Goal: Information Seeking & Learning: Understand process/instructions

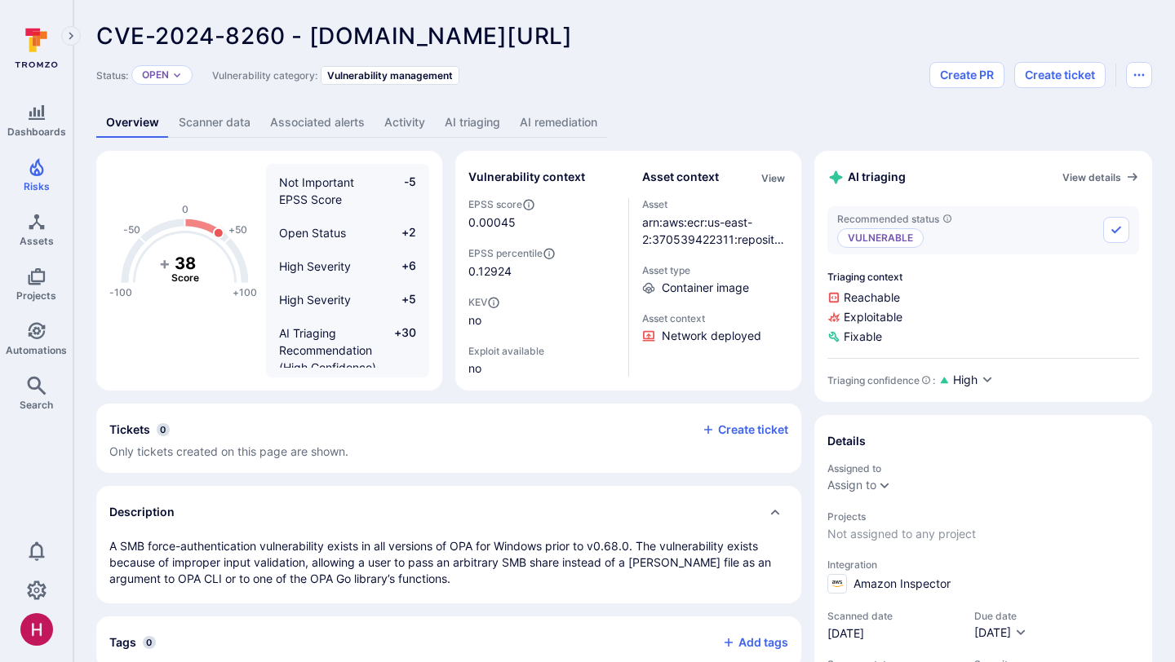
click at [578, 117] on link "AI remediation" at bounding box center [558, 123] width 97 height 30
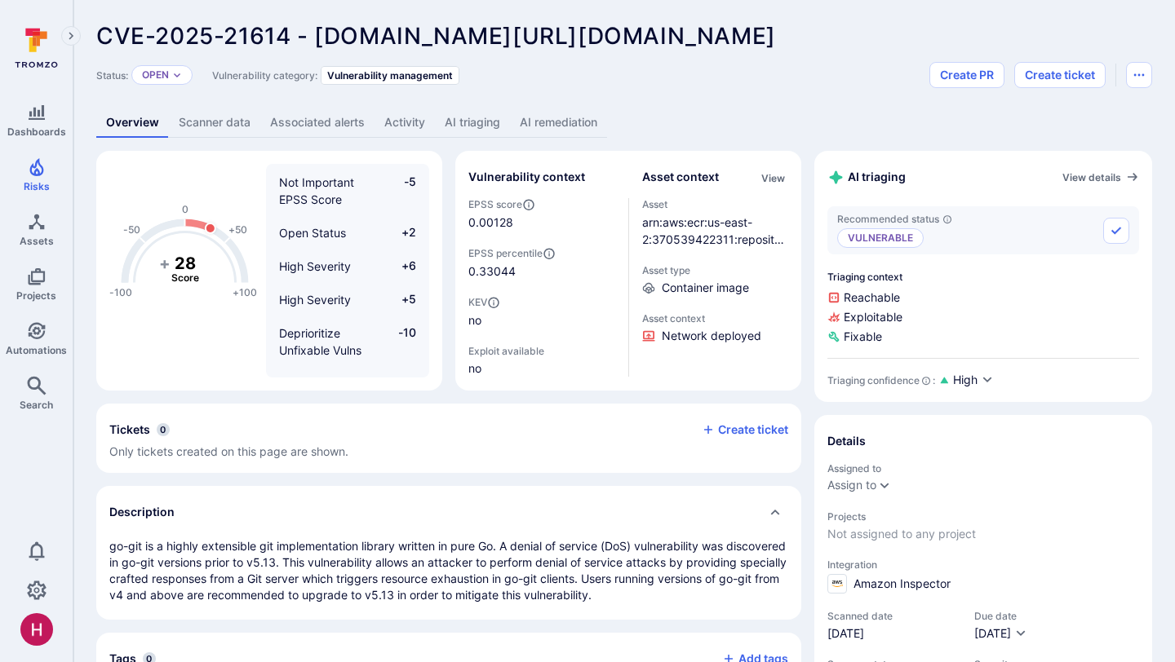
click at [586, 125] on link "AI remediation" at bounding box center [558, 123] width 97 height 30
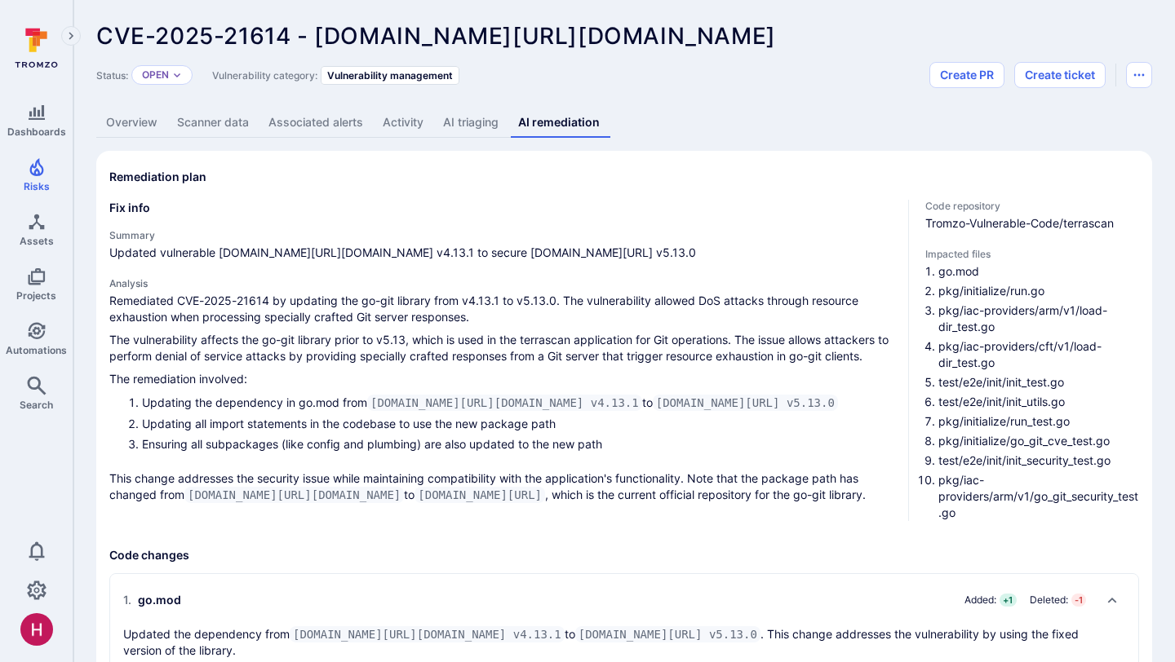
scroll to position [5, 0]
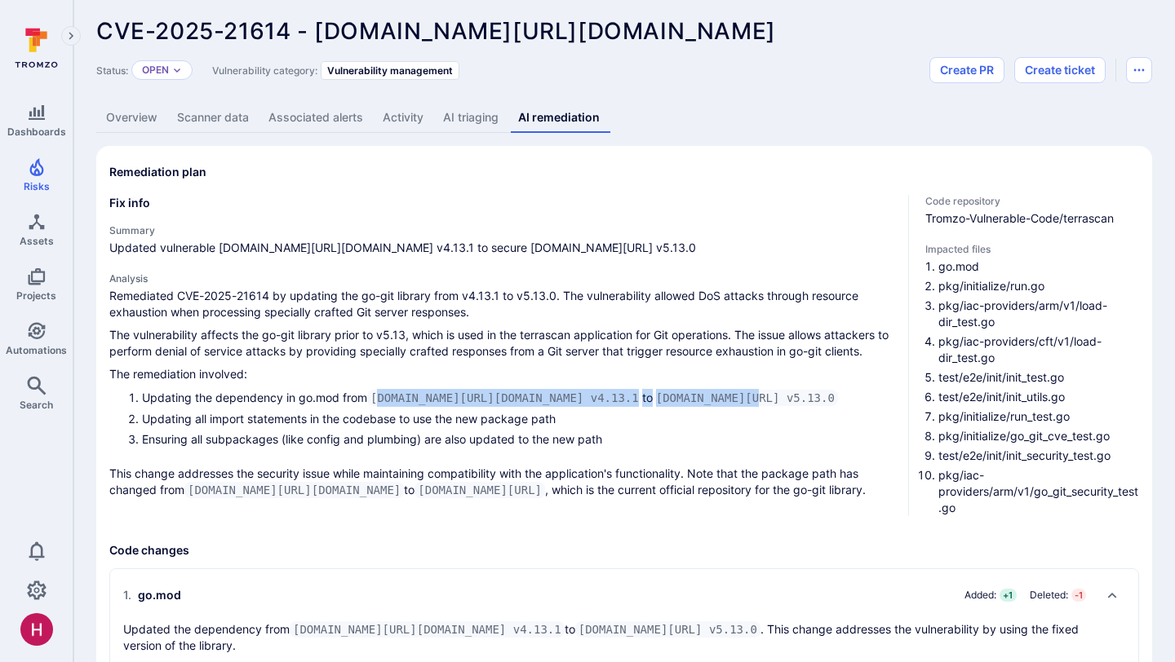
drag, startPoint x: 379, startPoint y: 395, endPoint x: 719, endPoint y: 401, distance: 340.2
click at [719, 402] on li "Updating the dependency in go.mod from gopkg.in/src-d/go-git.v4 v4.13.1 to gith…" at bounding box center [518, 398] width 753 height 18
click at [719, 401] on code "github.com/go-git/go-git/v5 v5.13.0" at bounding box center [745, 398] width 185 height 16
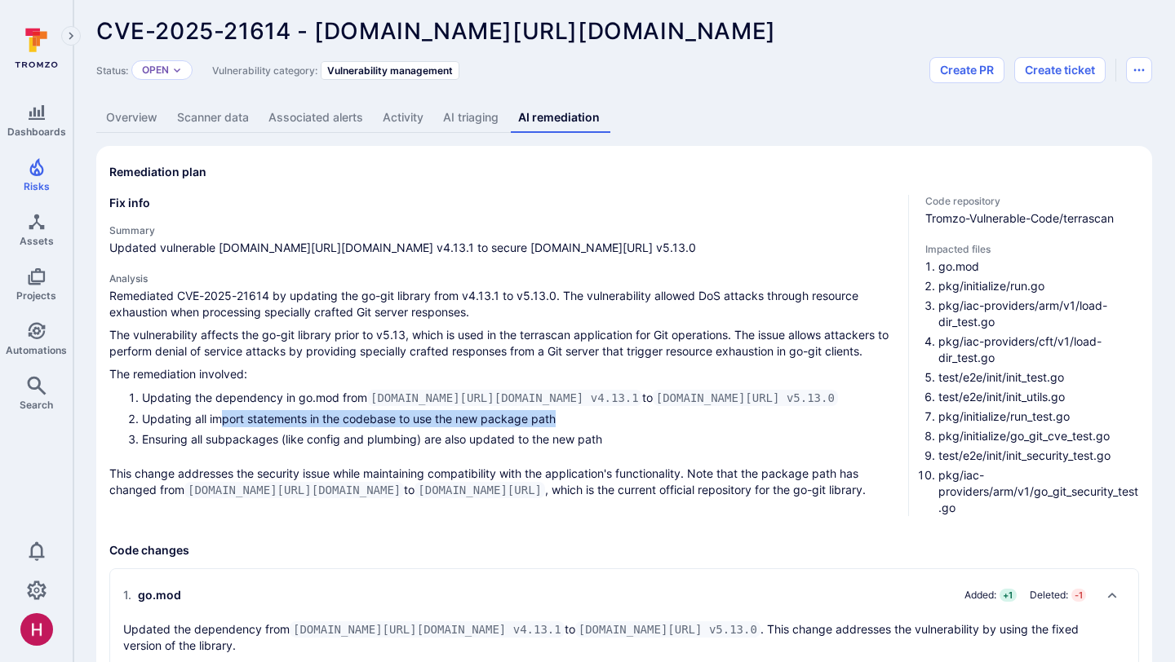
drag, startPoint x: 225, startPoint y: 418, endPoint x: 585, endPoint y: 423, distance: 359.8
click at [587, 423] on li "Updating all import statements in the codebase to use the new package path" at bounding box center [518, 418] width 753 height 17
click at [585, 423] on li "Updating all import statements in the codebase to use the new package path" at bounding box center [518, 418] width 753 height 17
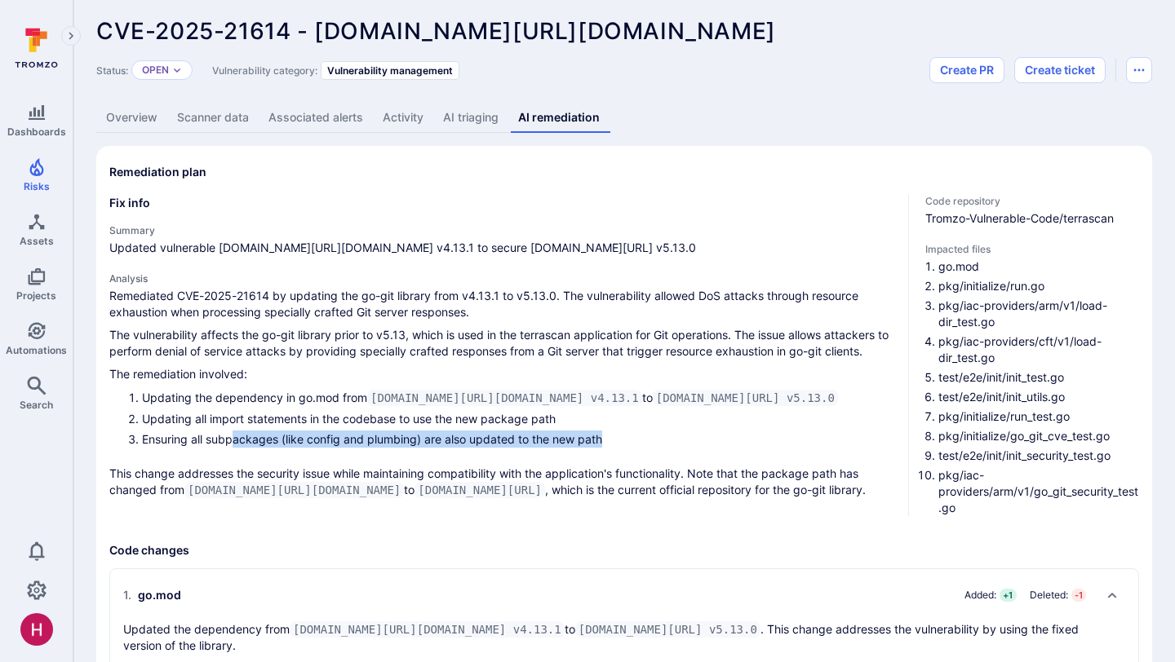
drag, startPoint x: 232, startPoint y: 436, endPoint x: 609, endPoint y: 436, distance: 376.1
click at [609, 437] on li "Ensuring all subpackages (like config and plumbing) are also updated to the new…" at bounding box center [518, 439] width 753 height 17
click at [609, 436] on li "Ensuring all subpackages (like config and plumbing) are also updated to the new…" at bounding box center [518, 439] width 753 height 17
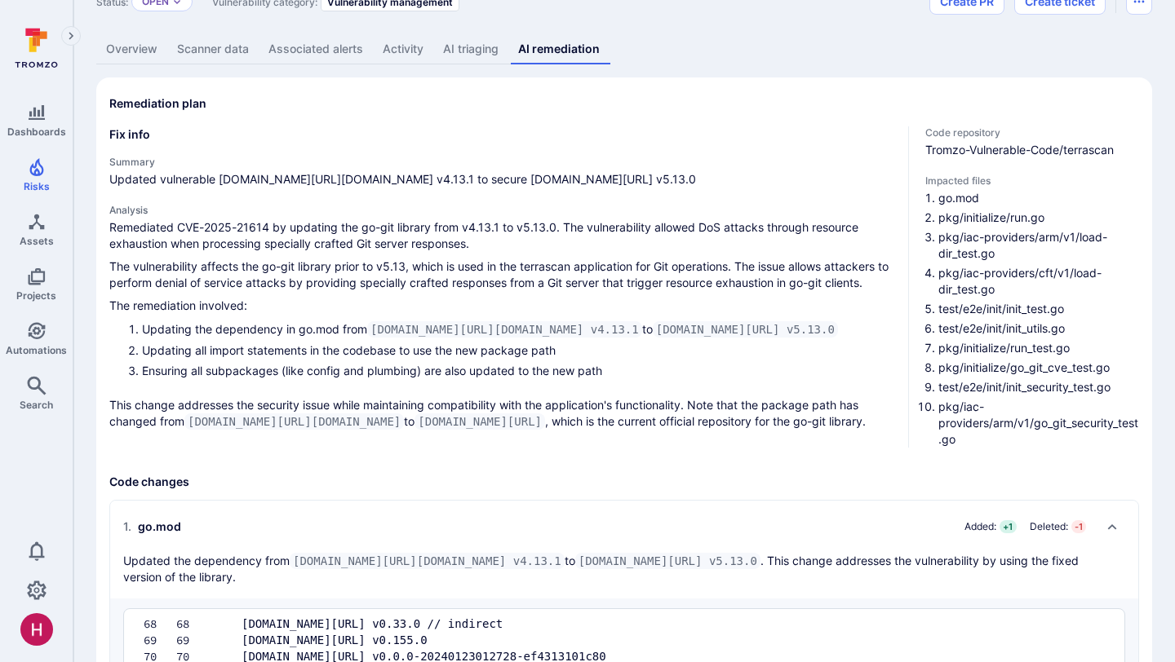
scroll to position [82, 0]
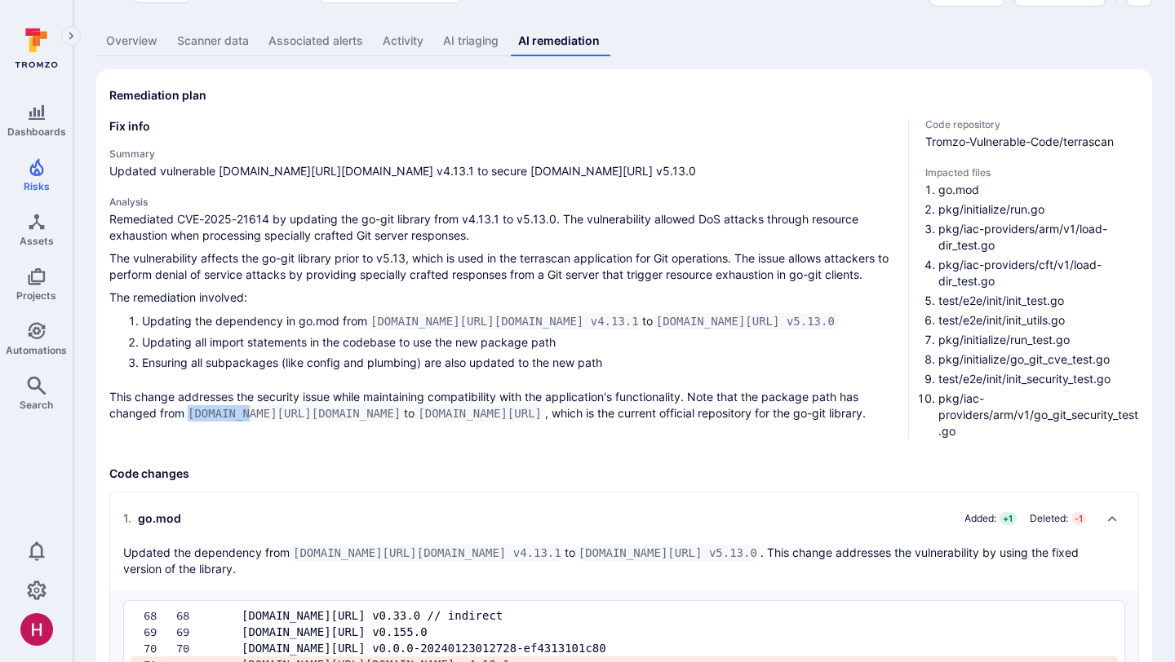
drag, startPoint x: 190, startPoint y: 410, endPoint x: 251, endPoint y: 410, distance: 61.2
click at [251, 410] on code "gopkg.in/src-d/go-git.v4" at bounding box center [293, 413] width 219 height 16
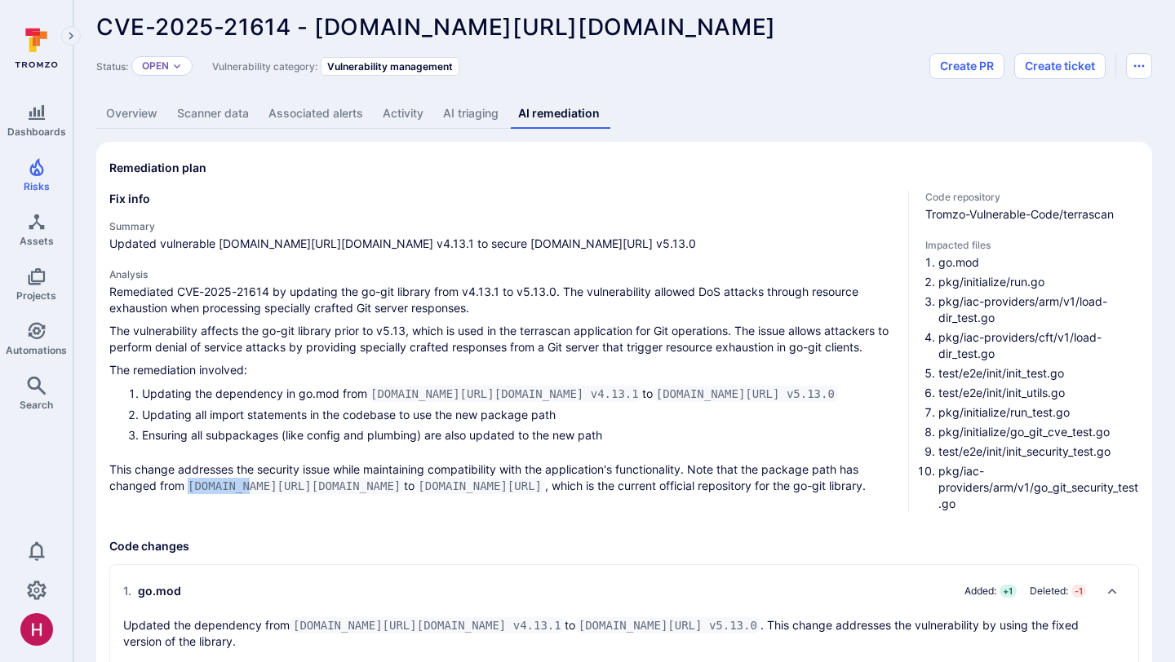
scroll to position [0, 0]
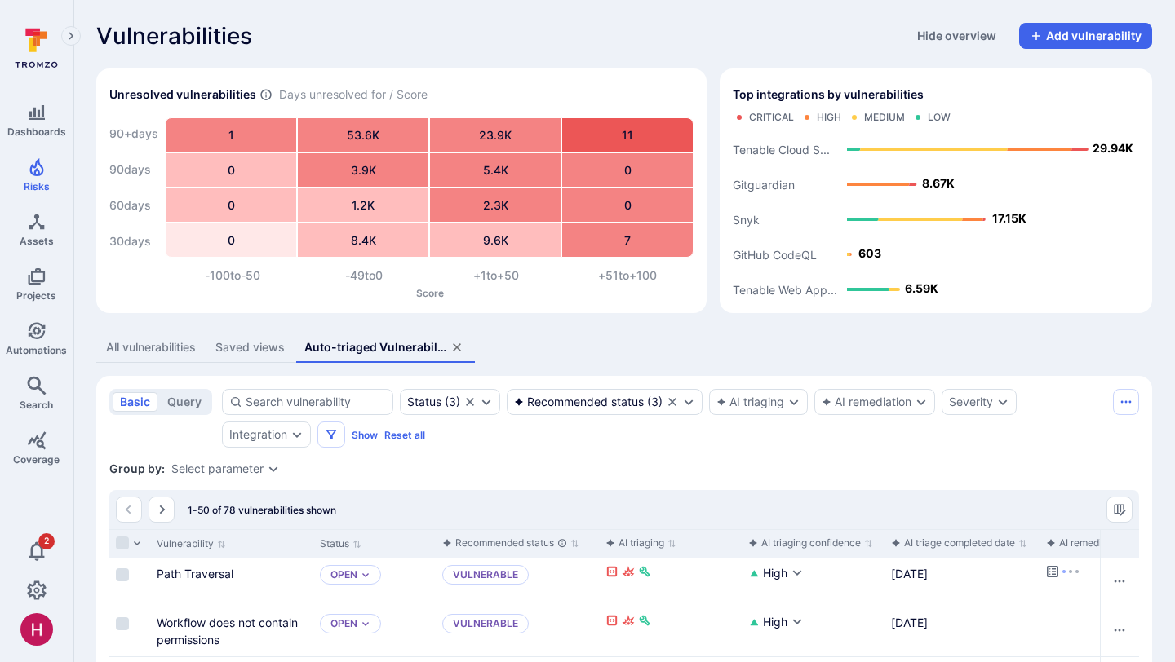
scroll to position [387, 0]
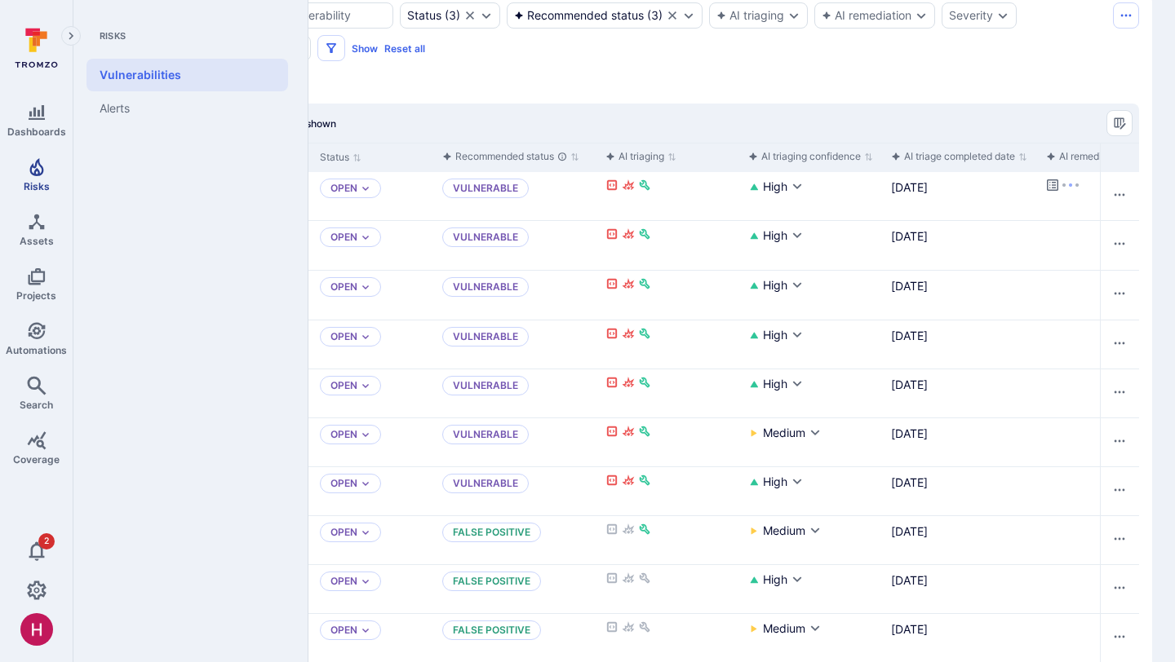
click at [36, 181] on span "Risks" at bounding box center [37, 186] width 26 height 12
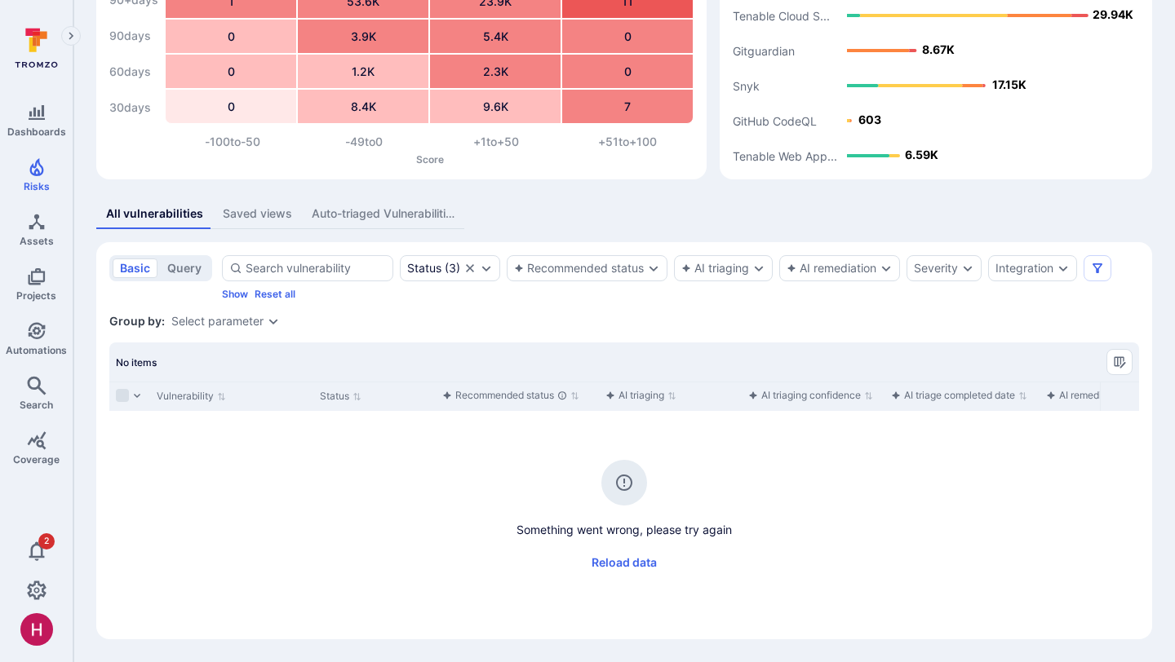
scroll to position [134, 0]
